Goal: Information Seeking & Learning: Learn about a topic

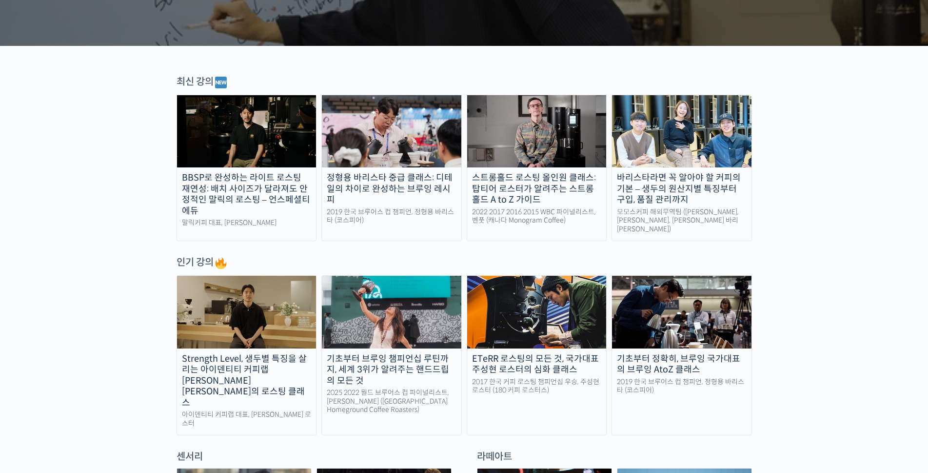
click at [677, 361] on div "기초부터 정확히, 브루잉 국가대표의 브루잉 AtoZ 클래스" at bounding box center [682, 364] width 140 height 22
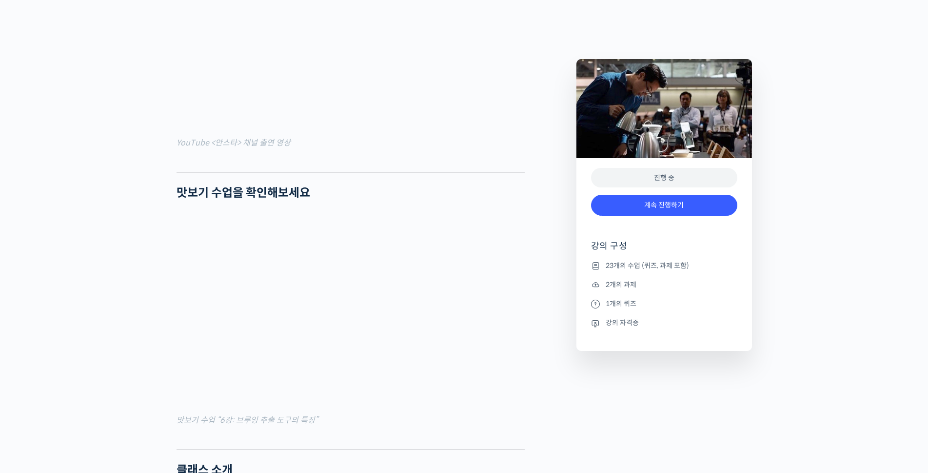
scroll to position [922, 0]
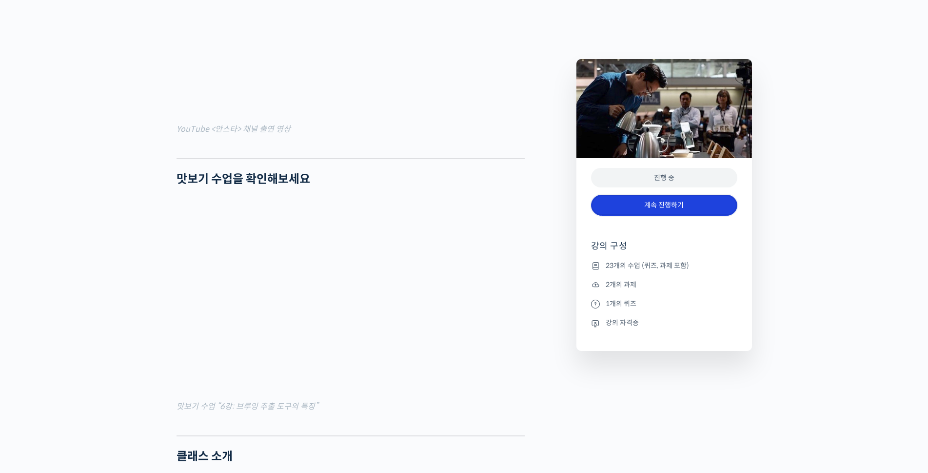
click at [664, 206] on link "계속 진행하기" at bounding box center [664, 205] width 146 height 21
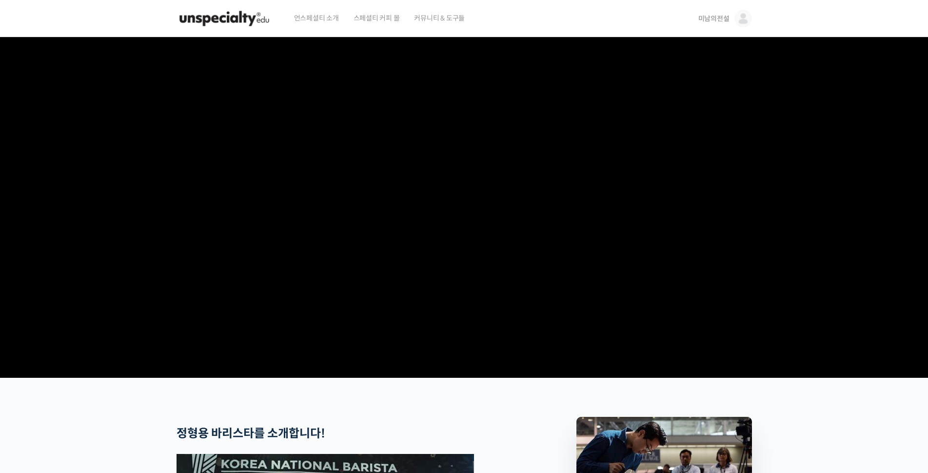
click at [715, 17] on span "미남의전설" at bounding box center [714, 18] width 31 height 9
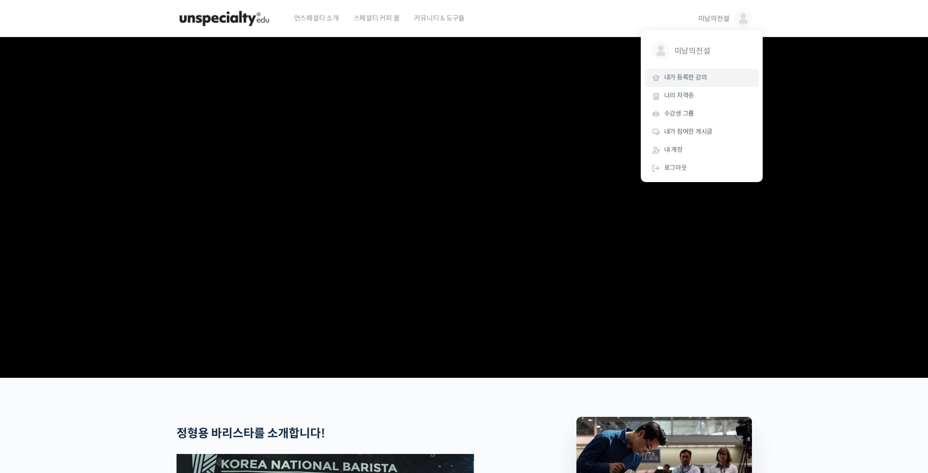
click at [683, 79] on span "내가 등록한 강의" at bounding box center [686, 77] width 43 height 8
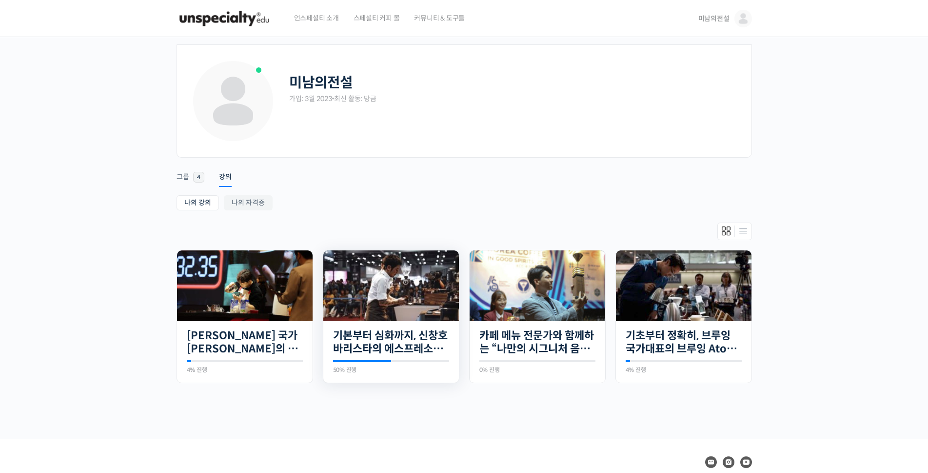
click at [381, 284] on img at bounding box center [391, 285] width 136 height 71
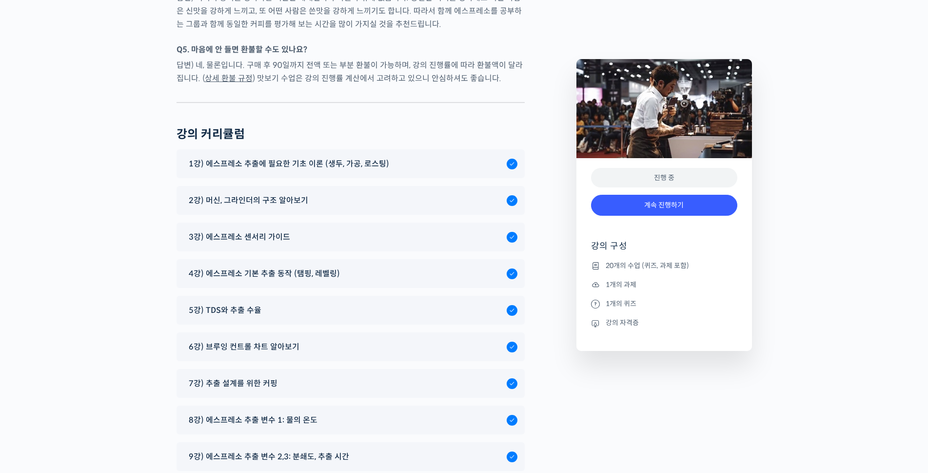
scroll to position [5091, 0]
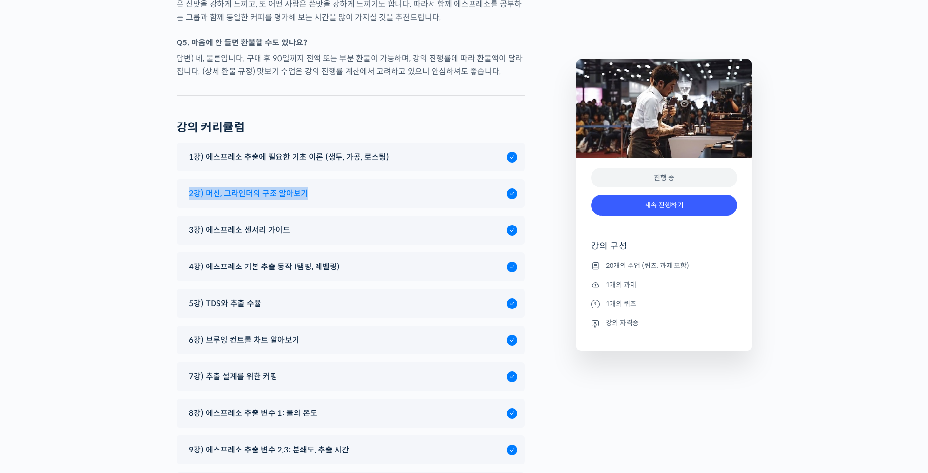
drag, startPoint x: 179, startPoint y: 178, endPoint x: 304, endPoint y: 175, distance: 124.9
click at [304, 179] on div "2강) 머신, 그라인더의 구조 알아보기" at bounding box center [351, 193] width 348 height 29
drag, startPoint x: 300, startPoint y: 175, endPoint x: 290, endPoint y: 176, distance: 9.9
copy span "2강) 머신, 그라인더의 구조 알아보기"
click at [227, 260] on span "4강) 에스프레소 기본 추출 동작 (탬핑, 레벨링)" at bounding box center [264, 266] width 151 height 13
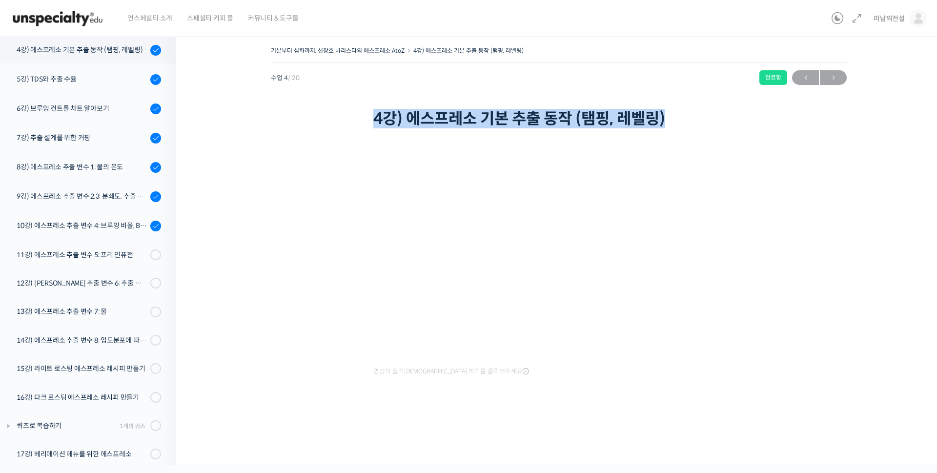
drag, startPoint x: 372, startPoint y: 117, endPoint x: 668, endPoint y: 116, distance: 295.7
click at [668, 116] on div "기본부터 심화까지, 신창호 바리스타의 에스프레소 AtoZ 4강) 에스프레소 기본 추출 동작 (탬핑, 레벨링) 완료함 수업 4 / 20 완료함 …" at bounding box center [559, 87] width 576 height 87
copy h1 "4강) 에스프레소 기본 추출 동작 (탬핑, 레벨링)"
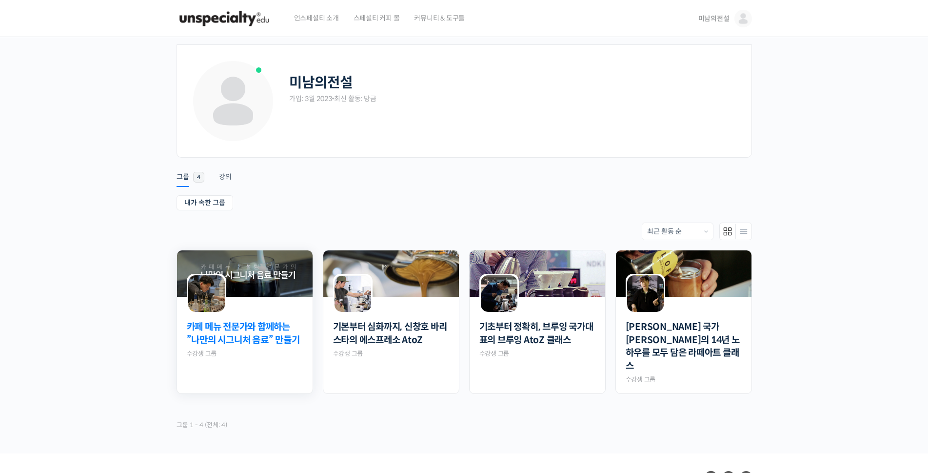
click at [241, 335] on link "카페 메뉴 전문가와 함께하는 ”나만의 시그니처 음료” 만들기" at bounding box center [245, 334] width 116 height 26
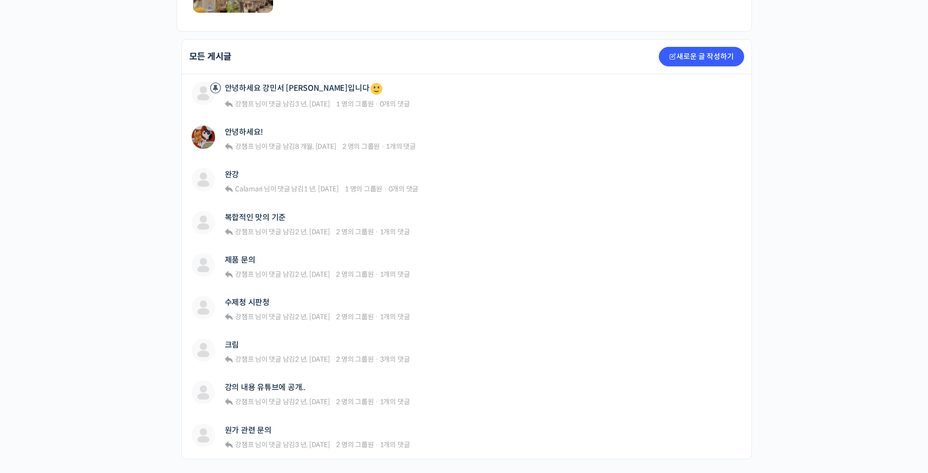
scroll to position [213, 0]
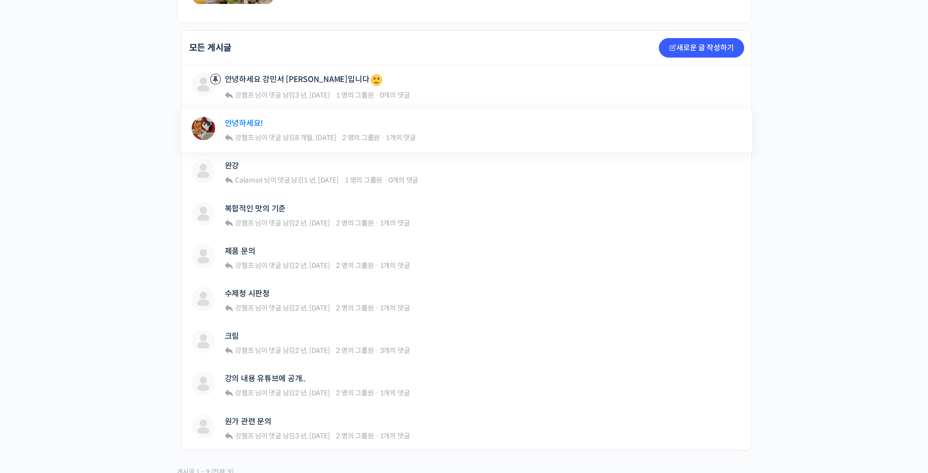
click at [253, 123] on link "안녕하세요!" at bounding box center [244, 123] width 39 height 9
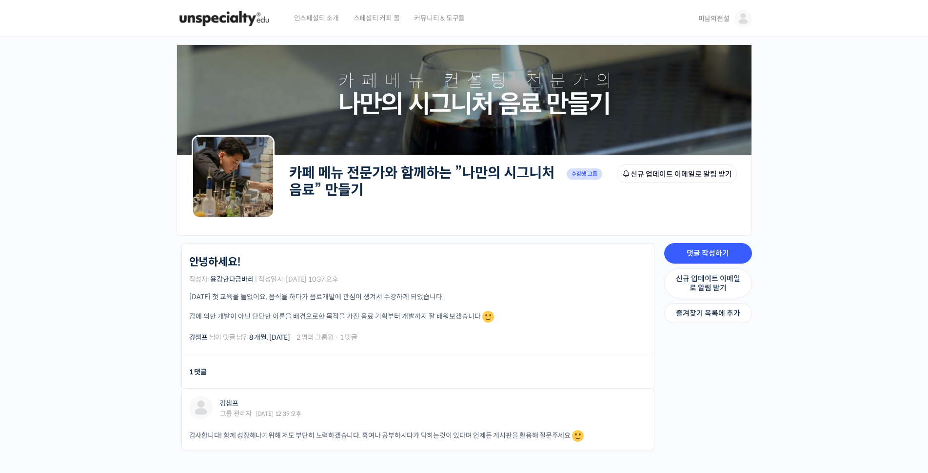
click at [714, 16] on span "미남의전설" at bounding box center [714, 18] width 31 height 9
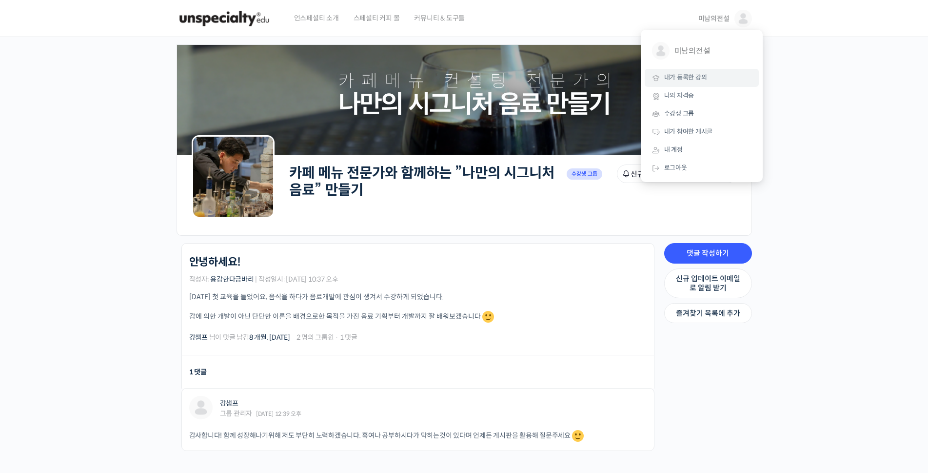
click at [689, 76] on span "내가 등록한 강의" at bounding box center [686, 77] width 43 height 8
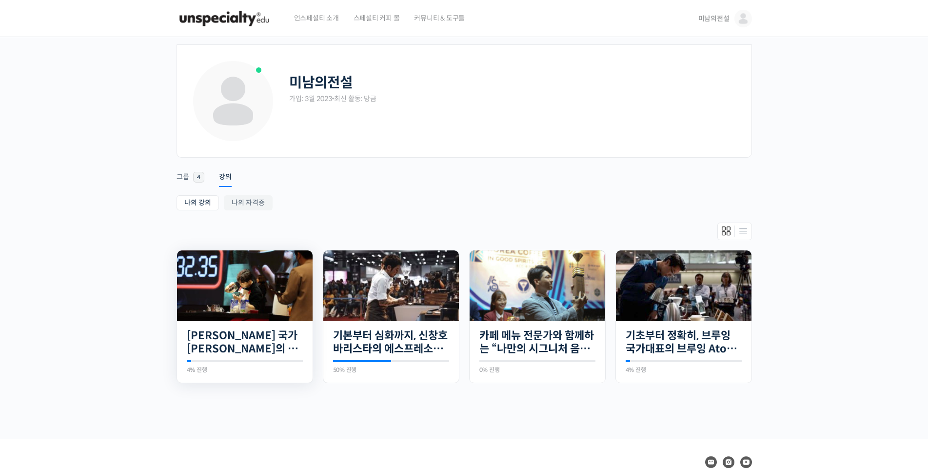
click at [223, 306] on img at bounding box center [245, 285] width 136 height 71
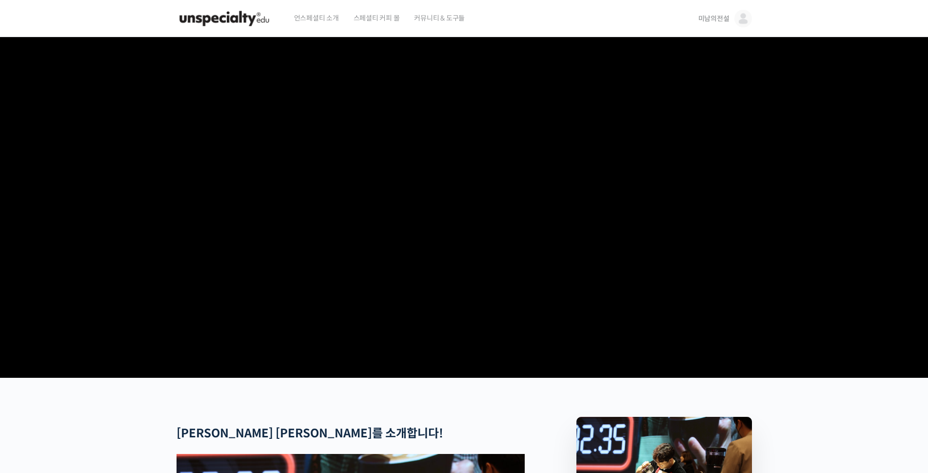
click at [710, 19] on span "미남의전설" at bounding box center [714, 18] width 31 height 9
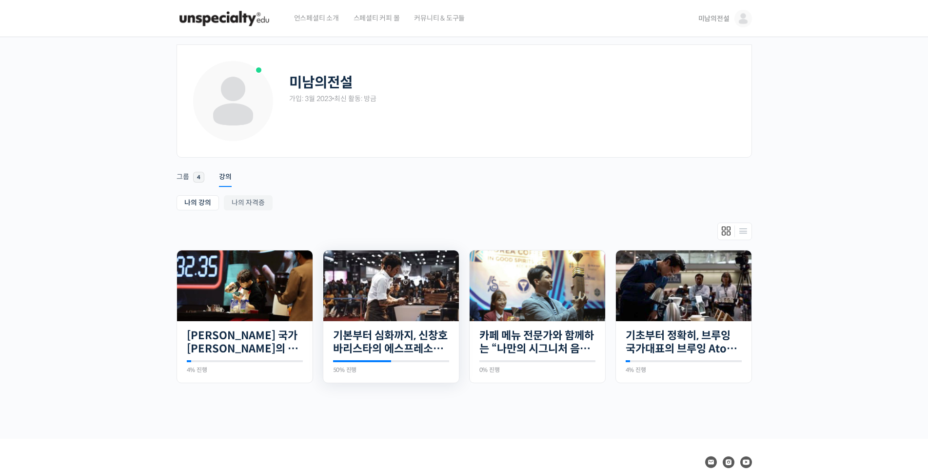
click at [373, 278] on img at bounding box center [391, 285] width 136 height 71
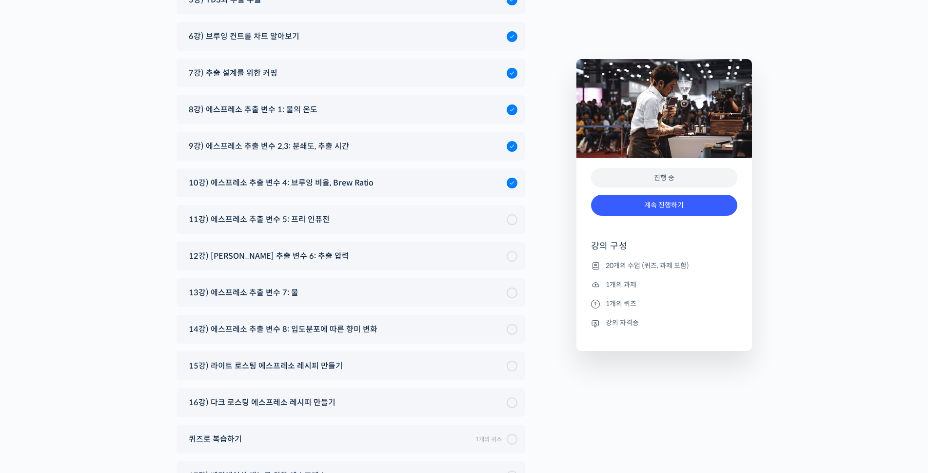
scroll to position [5392, 0]
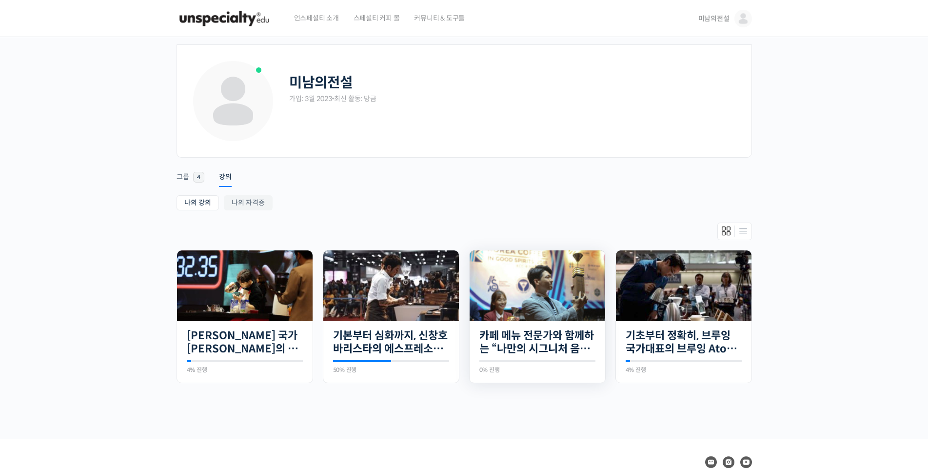
drag, startPoint x: 0, startPoint y: 0, endPoint x: 558, endPoint y: 286, distance: 627.3
click at [558, 286] on img at bounding box center [538, 285] width 136 height 71
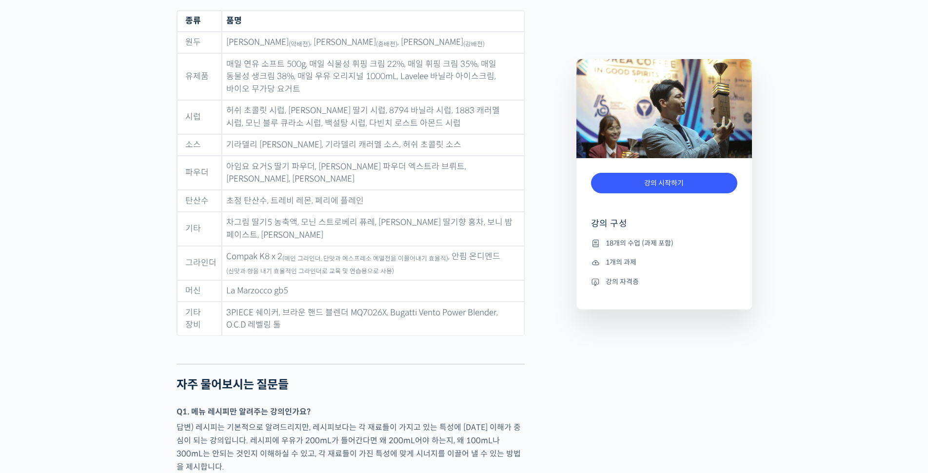
scroll to position [3900, 0]
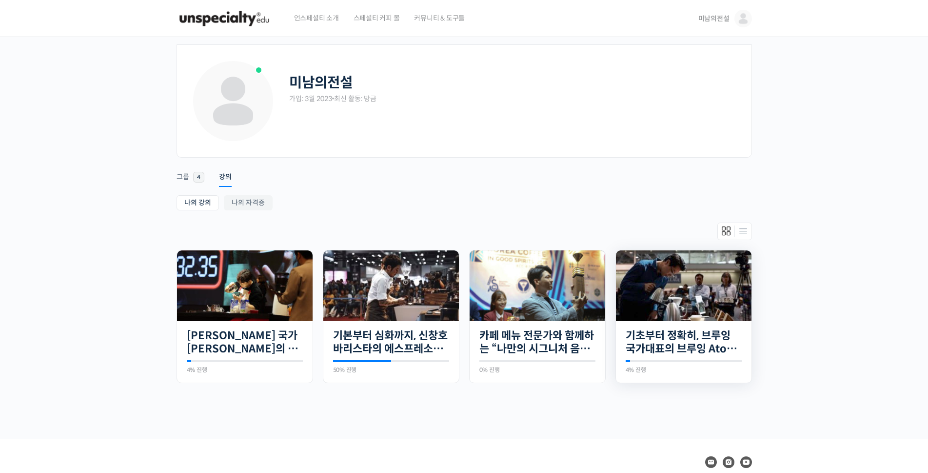
click at [674, 283] on img at bounding box center [684, 285] width 136 height 71
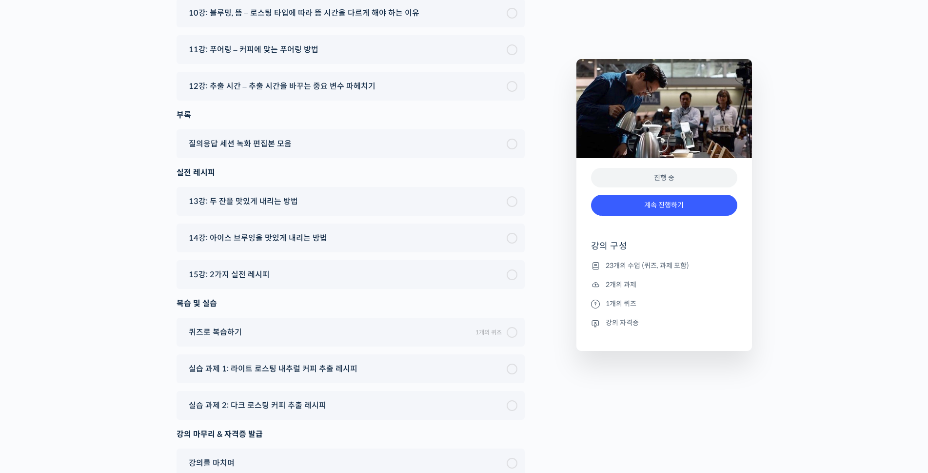
scroll to position [5957, 0]
